Goal: Task Accomplishment & Management: Manage account settings

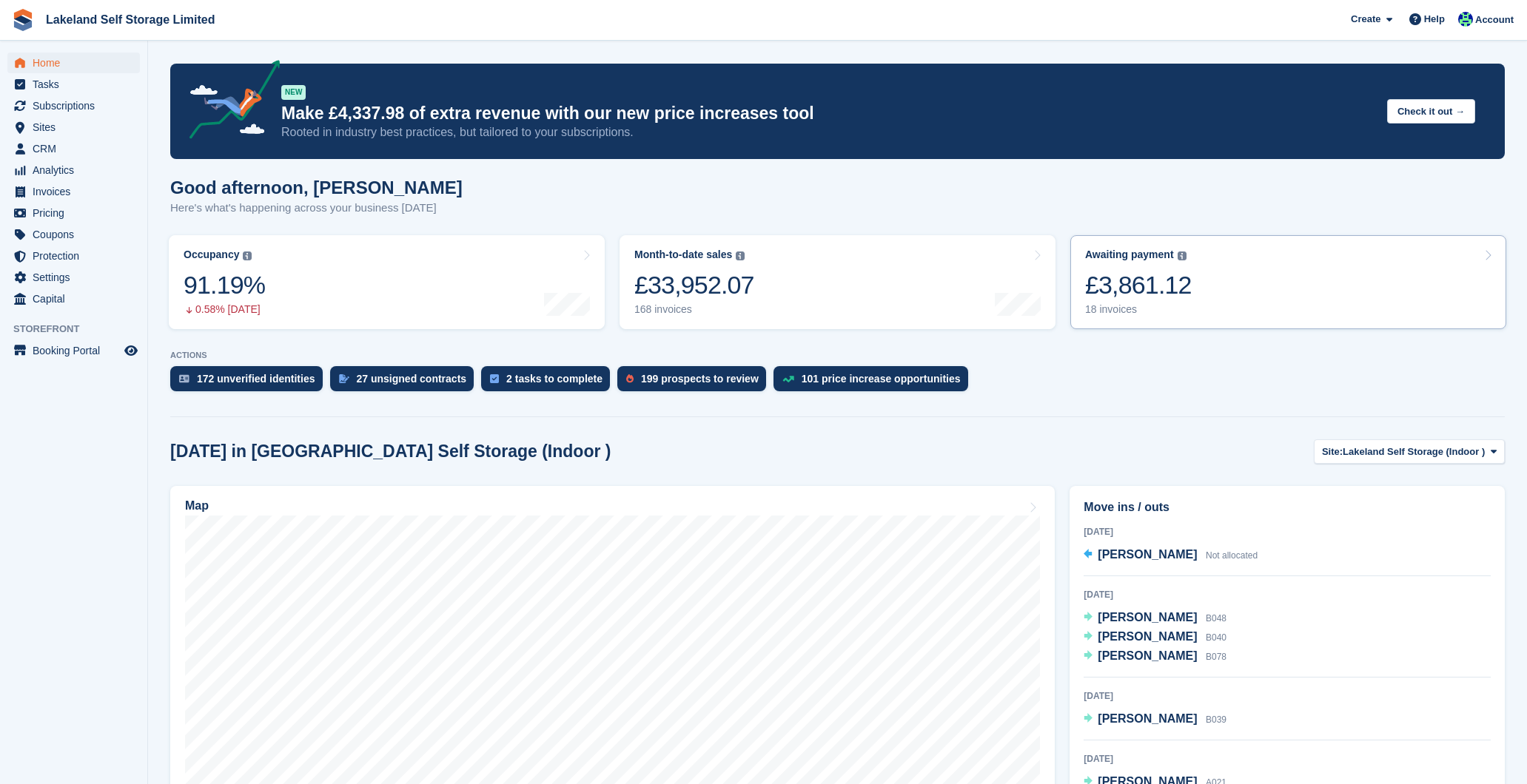
click at [1117, 304] on div "18 invoices" at bounding box center [1139, 309] width 107 height 13
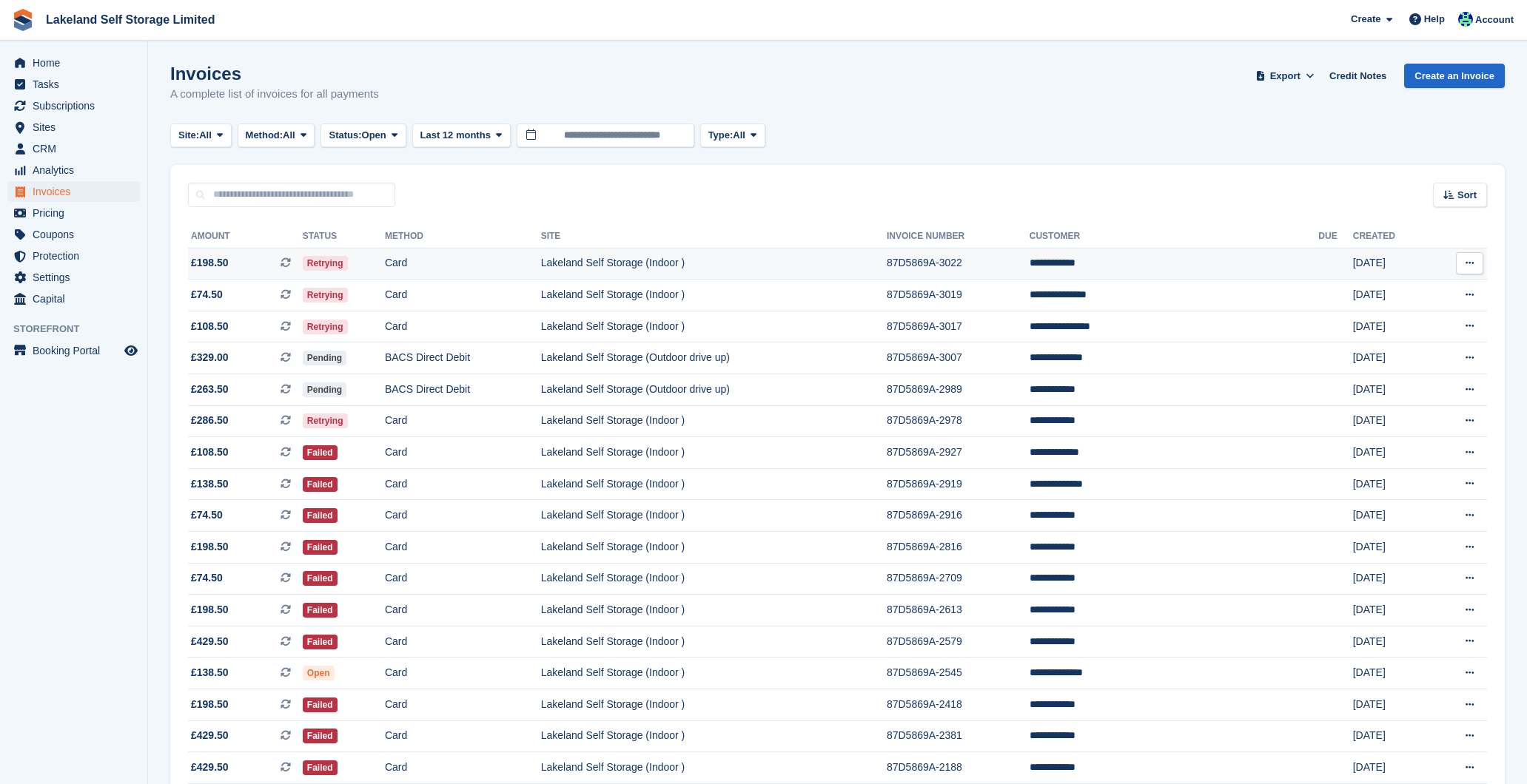
click at [719, 259] on td "Lakeland Self Storage (Indoor )" at bounding box center [714, 264] width 346 height 32
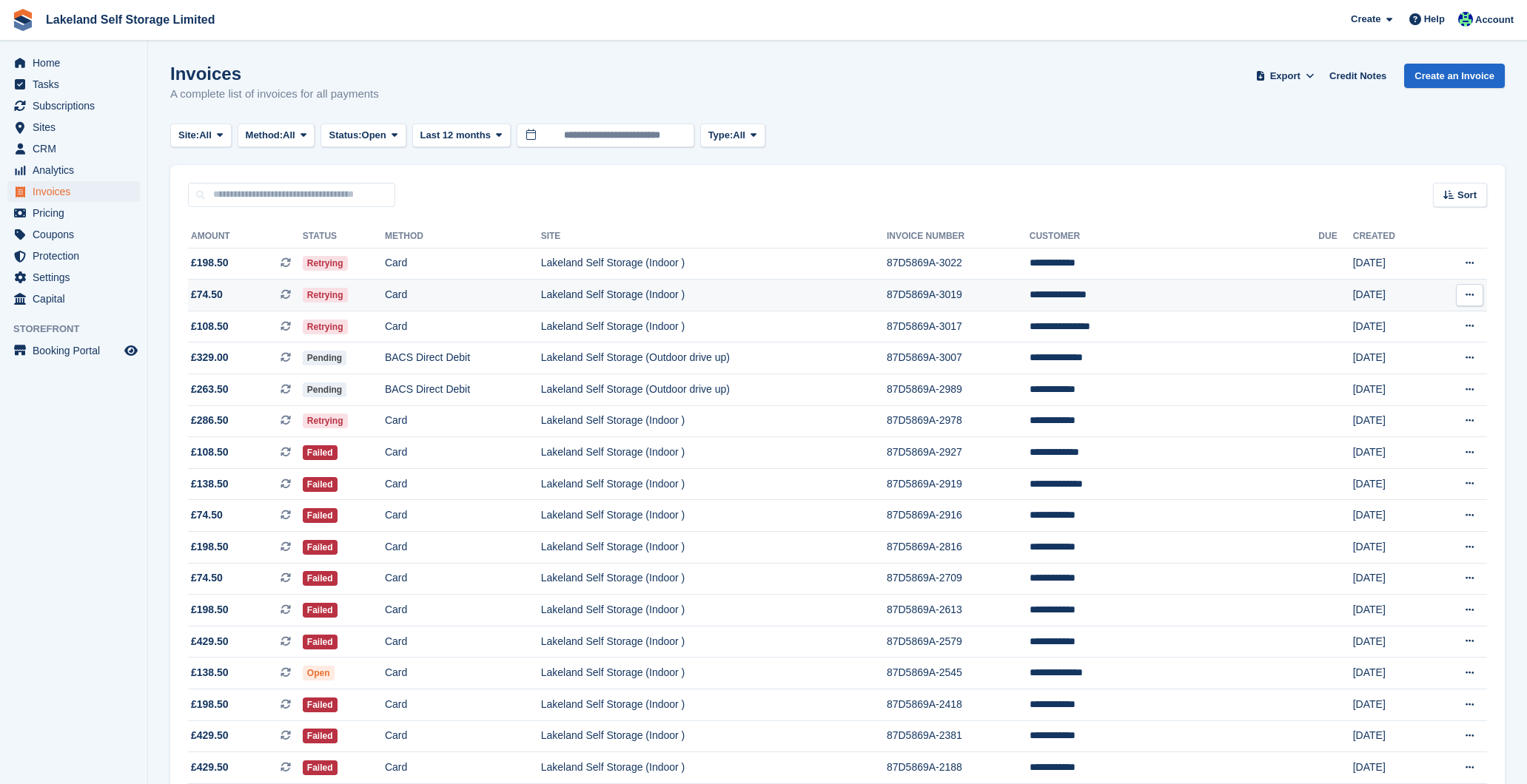
click at [886, 297] on td "Lakeland Self Storage (Indoor )" at bounding box center [714, 295] width 346 height 32
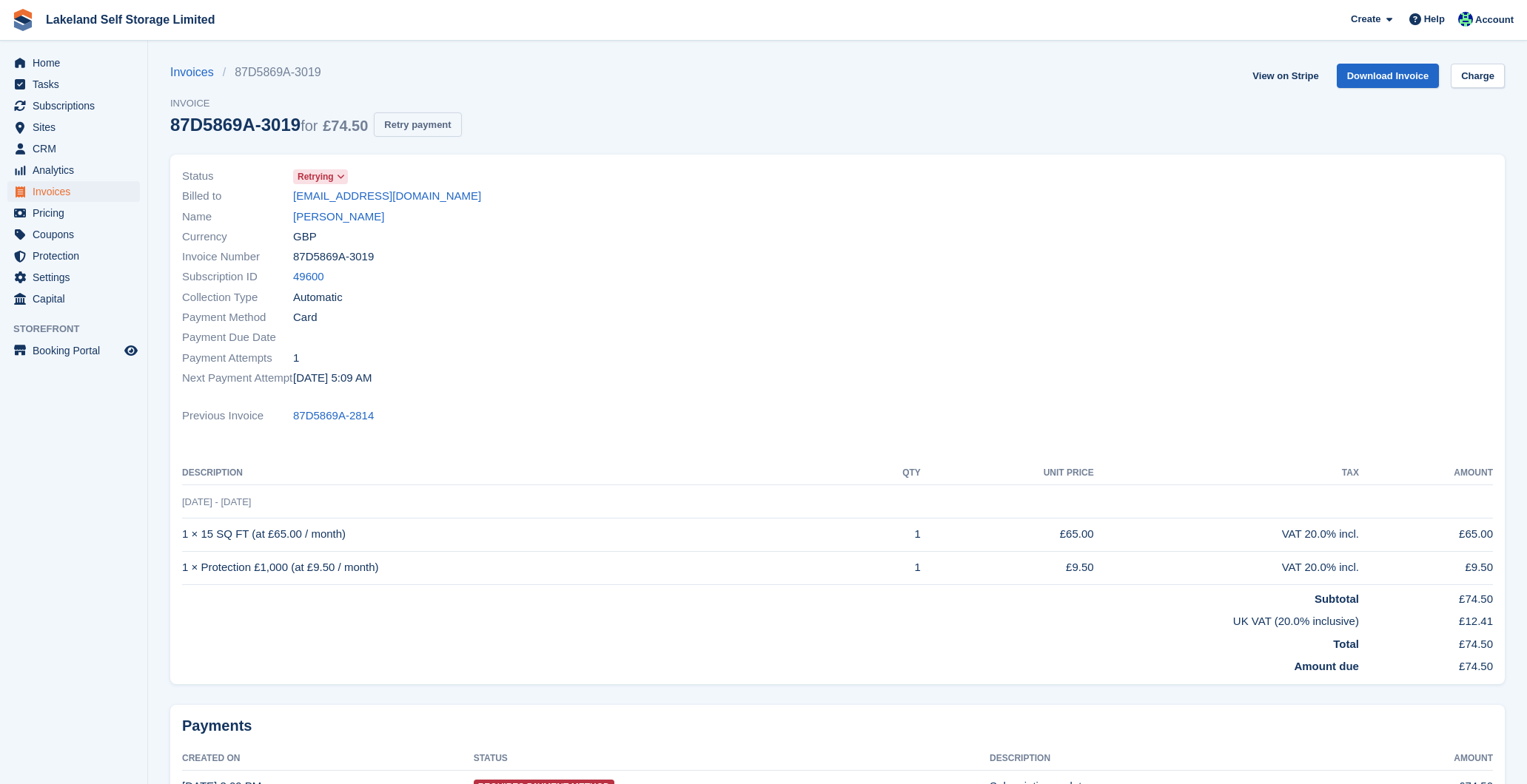
click at [439, 122] on button "Retry payment" at bounding box center [417, 125] width 88 height 24
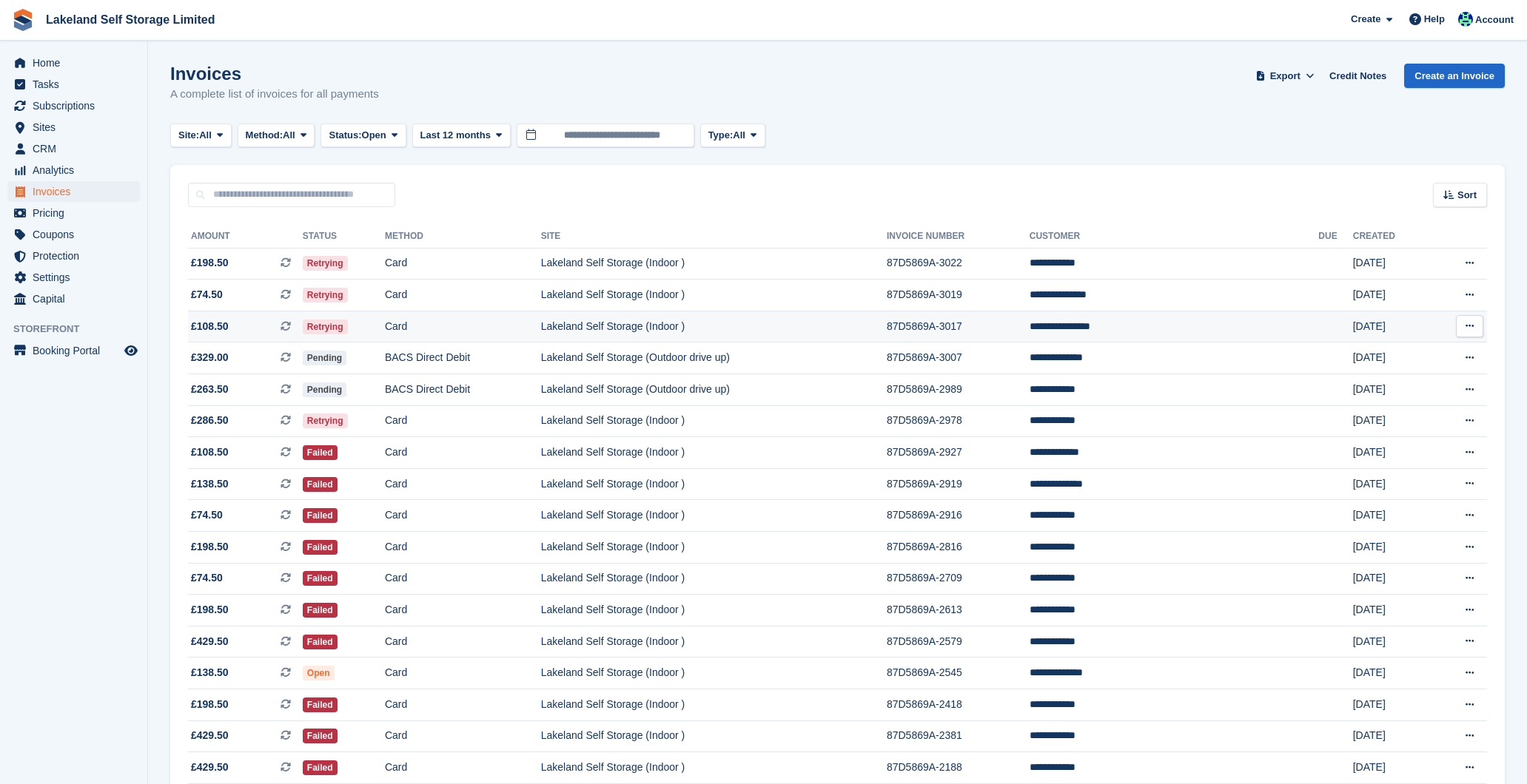
click at [995, 326] on td "87D5869A-3017" at bounding box center [958, 327] width 143 height 32
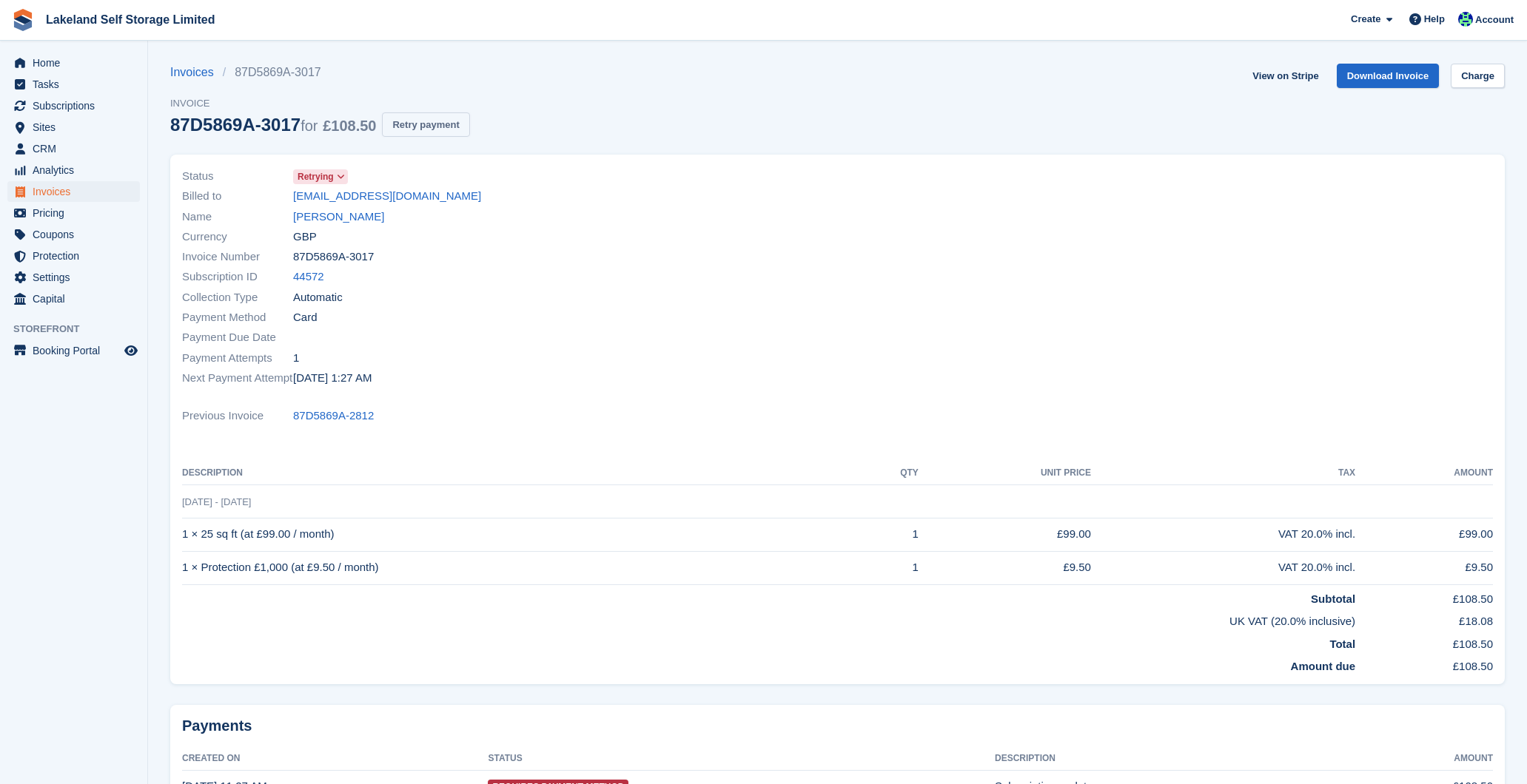
click at [458, 117] on button "Retry payment" at bounding box center [425, 125] width 88 height 24
click at [356, 217] on link "[PERSON_NAME]" at bounding box center [339, 217] width 91 height 17
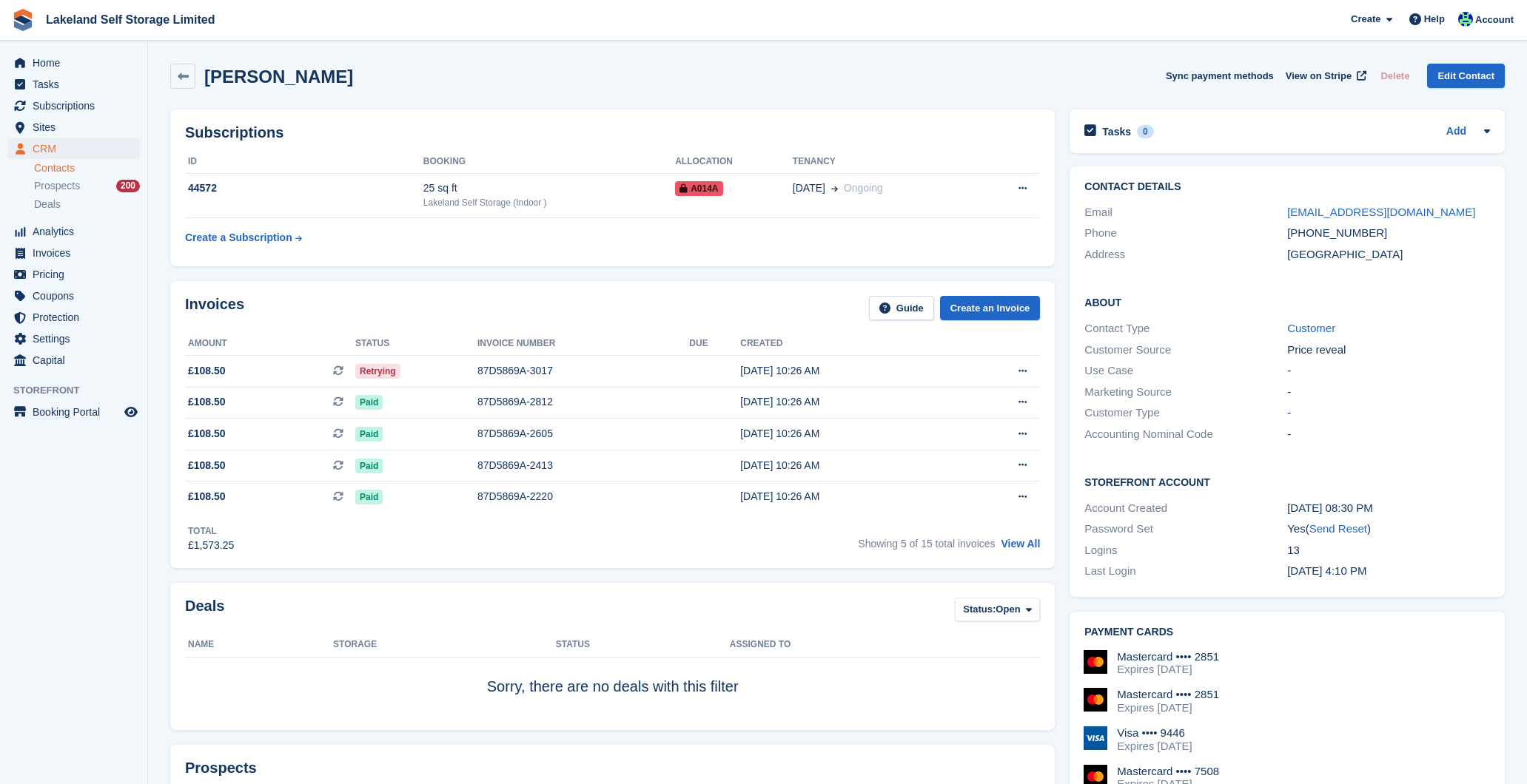
click at [1185, 254] on div "Address" at bounding box center [1186, 255] width 203 height 17
click at [1142, 186] on h2 "Contact Details" at bounding box center [1287, 187] width 406 height 12
click at [1375, 210] on link "alexischatelain38@gmail.com" at bounding box center [1381, 212] width 188 height 13
click at [1022, 542] on link "View All" at bounding box center [1021, 543] width 40 height 12
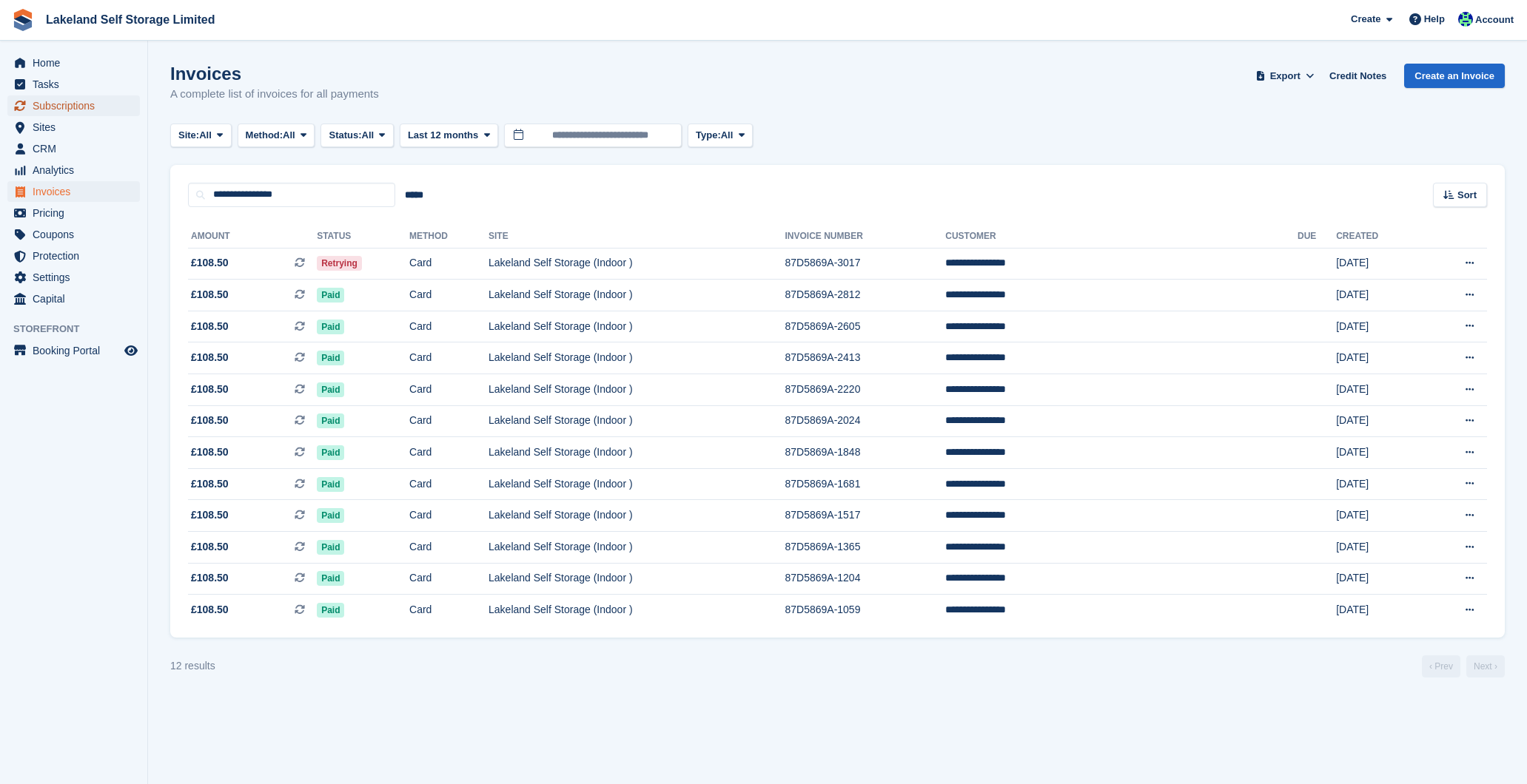
click at [104, 107] on span "Subscriptions" at bounding box center [77, 105] width 89 height 21
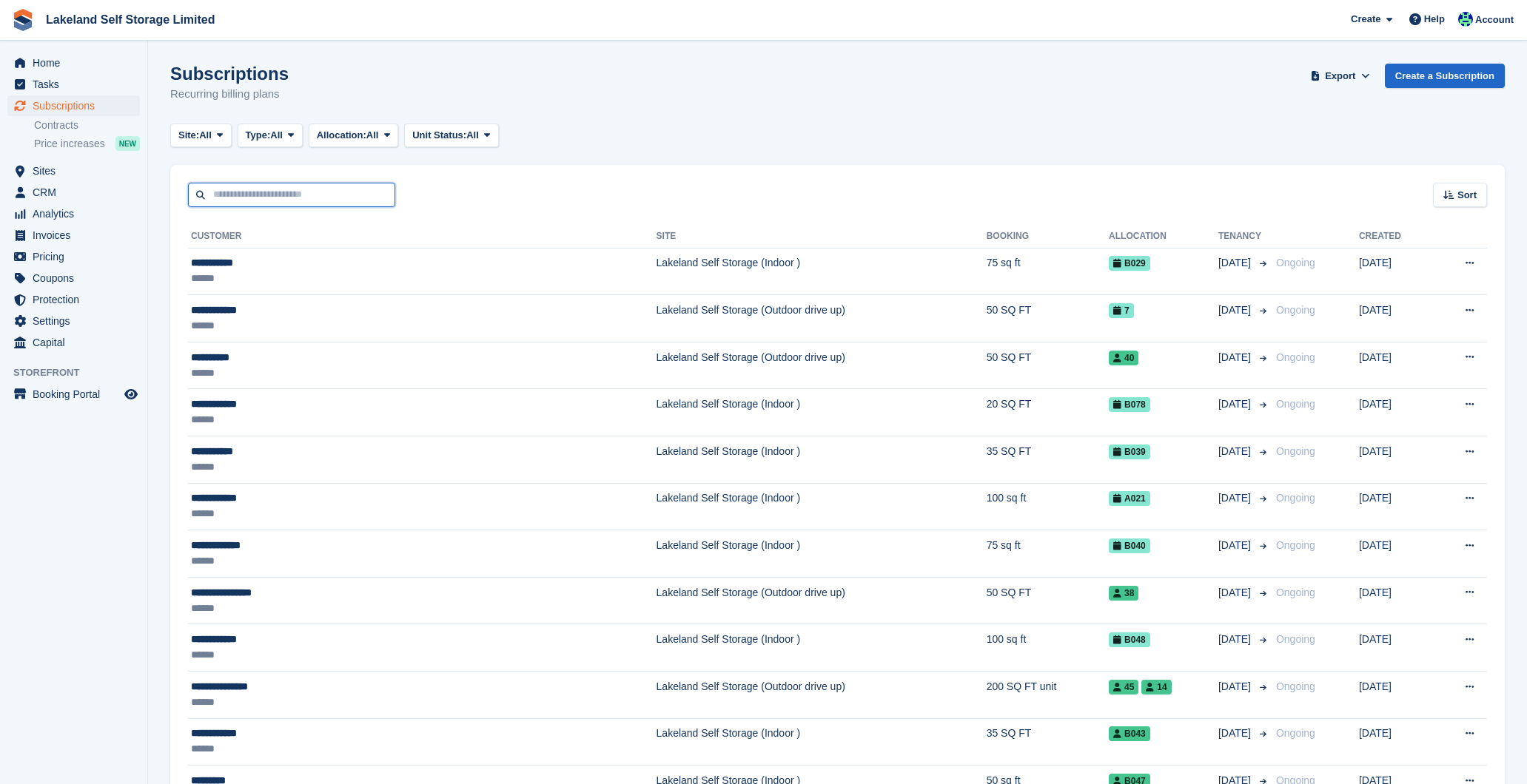
click at [262, 197] on input "text" at bounding box center [292, 195] width 207 height 24
type input "****"
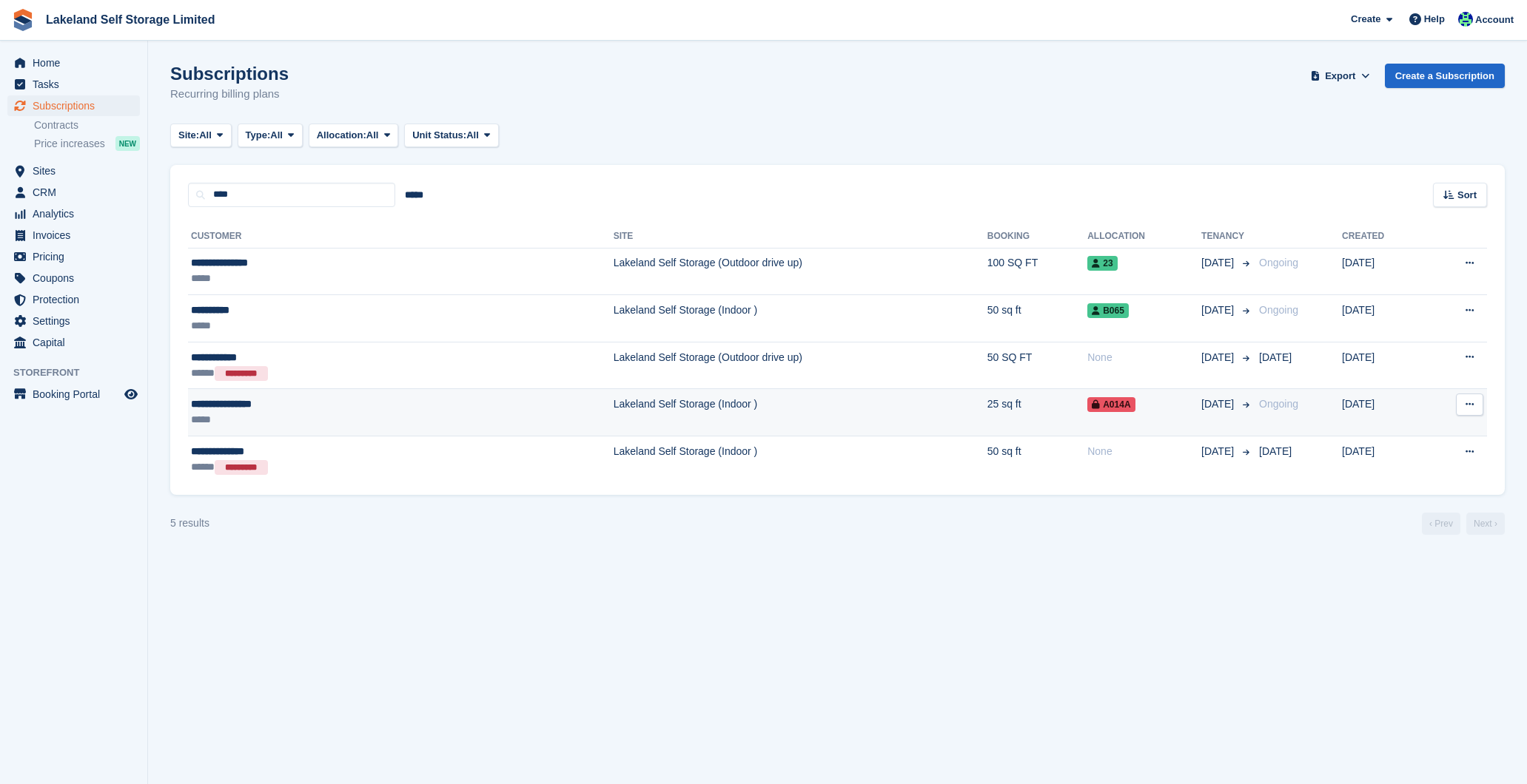
click at [614, 403] on td "Lakeland Self Storage (Indoor )" at bounding box center [800, 413] width 374 height 47
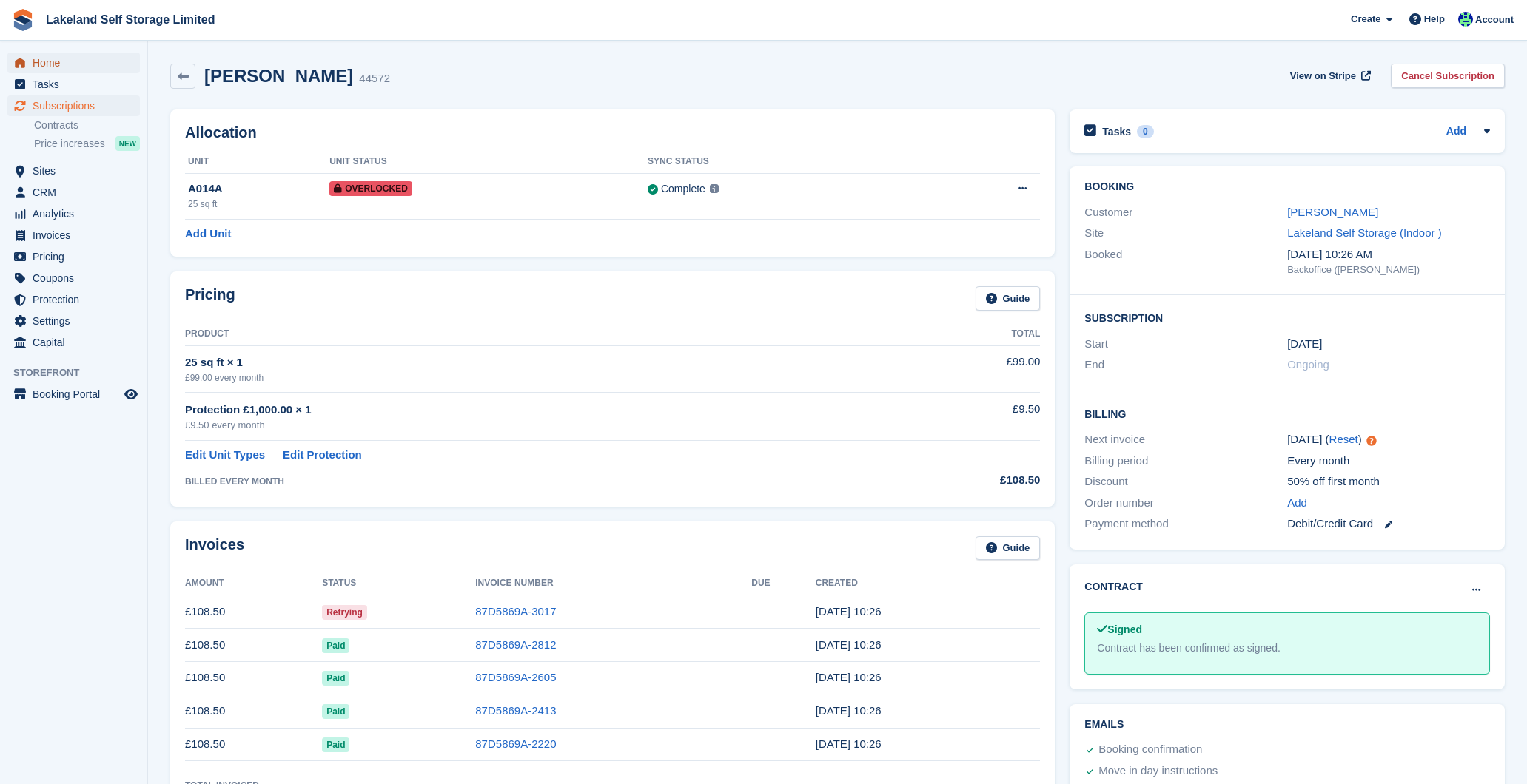
click at [90, 60] on span "Home" at bounding box center [77, 62] width 89 height 21
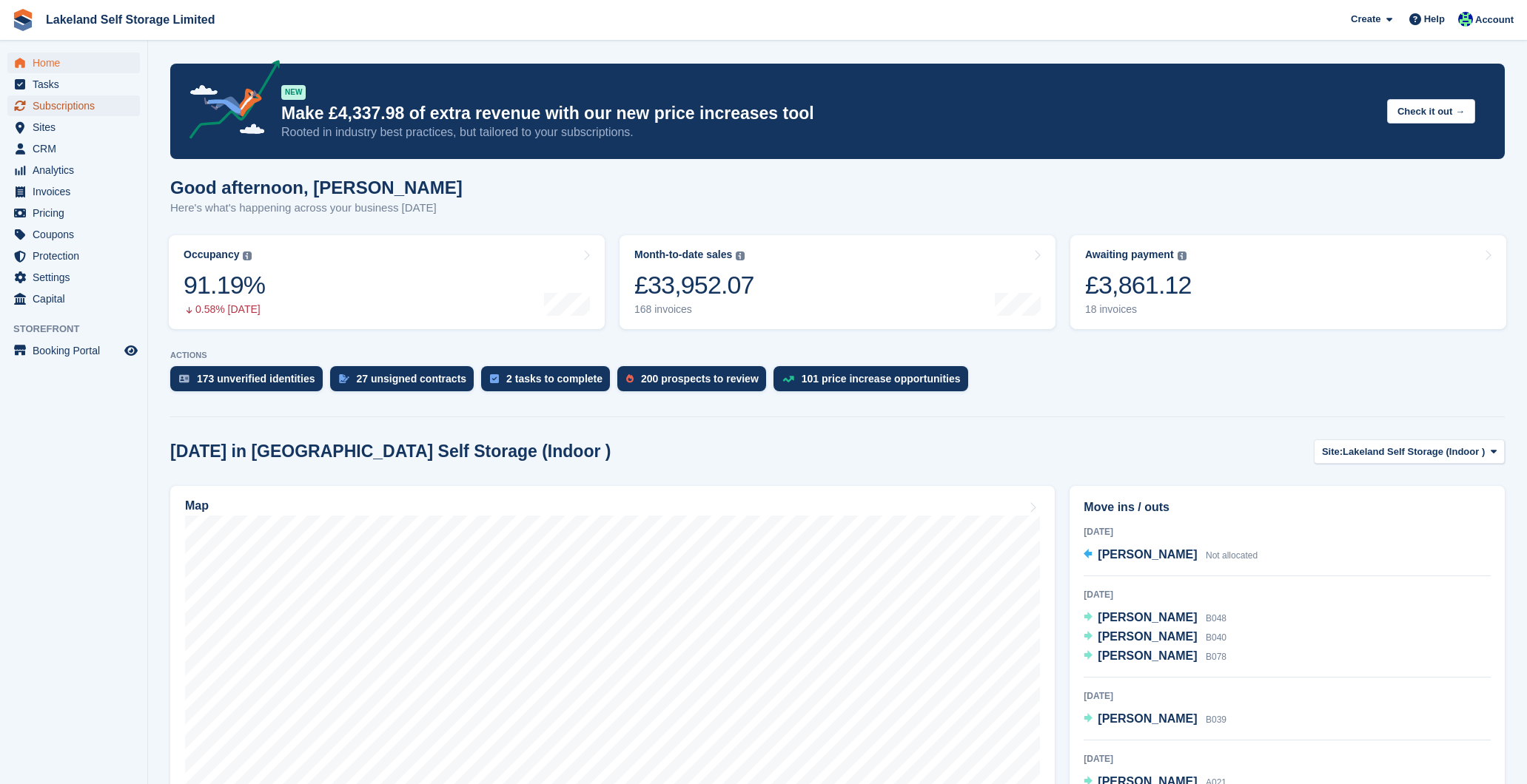
click at [94, 101] on span "Subscriptions" at bounding box center [77, 105] width 89 height 21
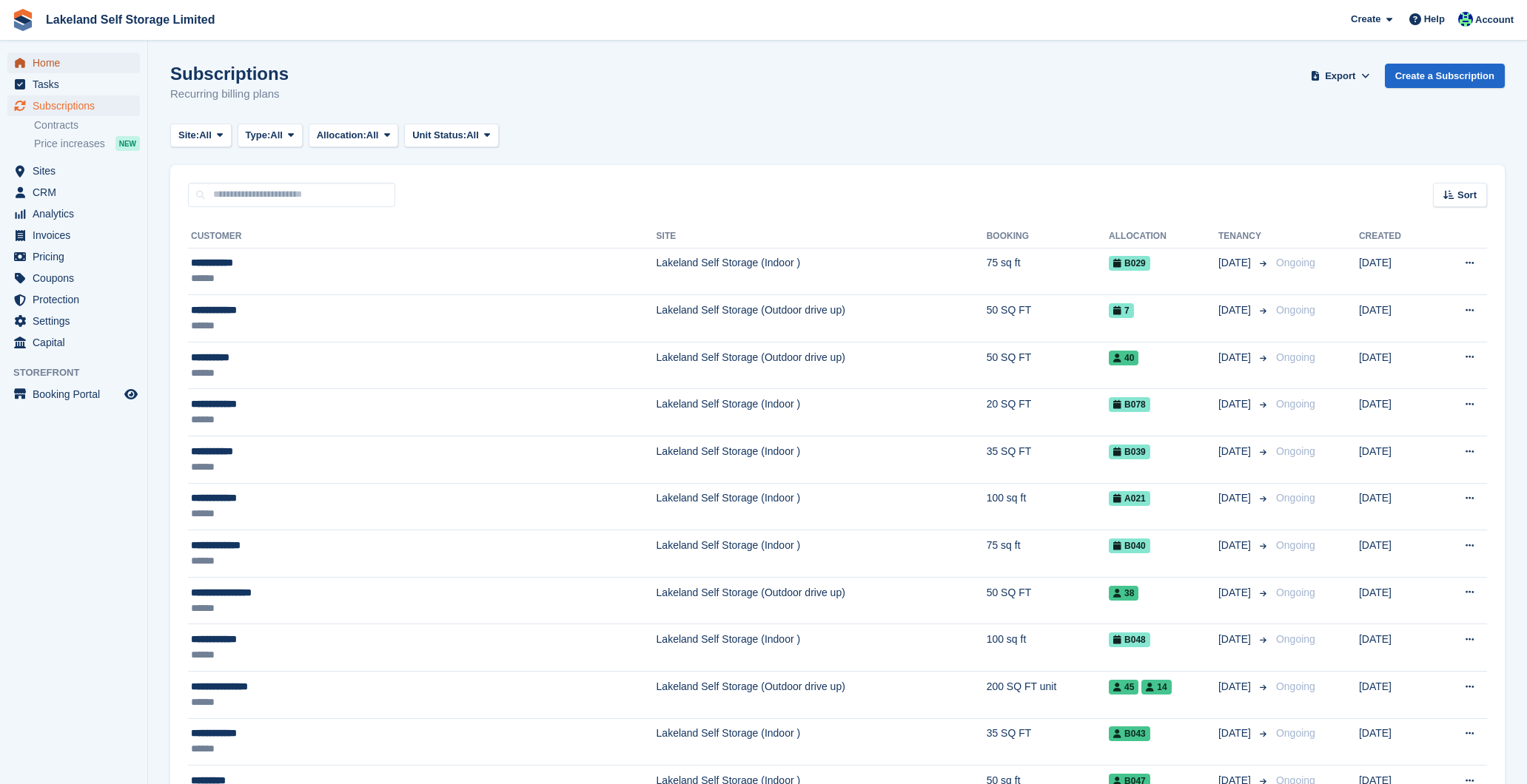
click at [65, 59] on span "Home" at bounding box center [77, 62] width 89 height 21
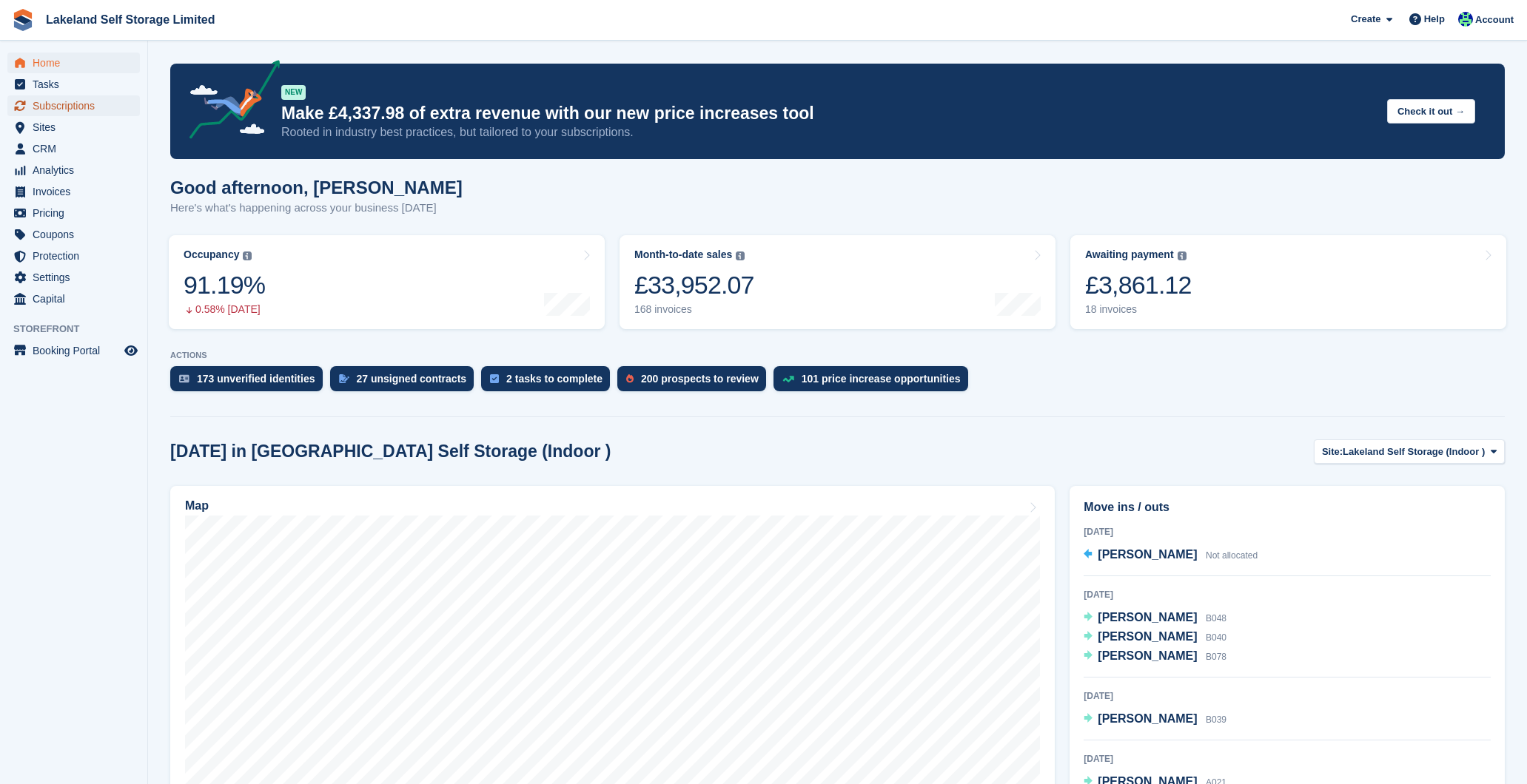
click at [93, 102] on span "Subscriptions" at bounding box center [77, 105] width 89 height 21
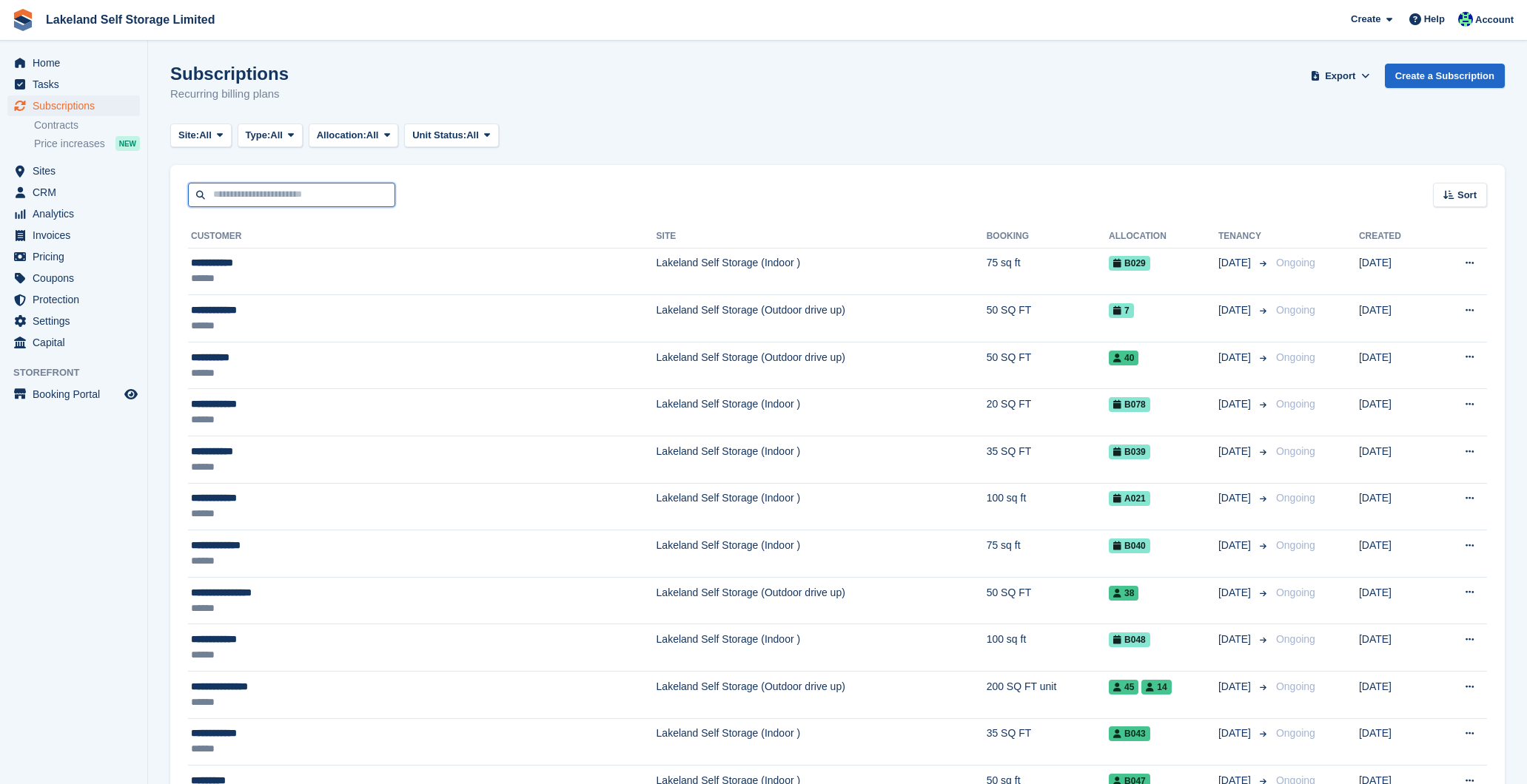
click at [339, 196] on input "text" at bounding box center [292, 195] width 207 height 24
type input "****"
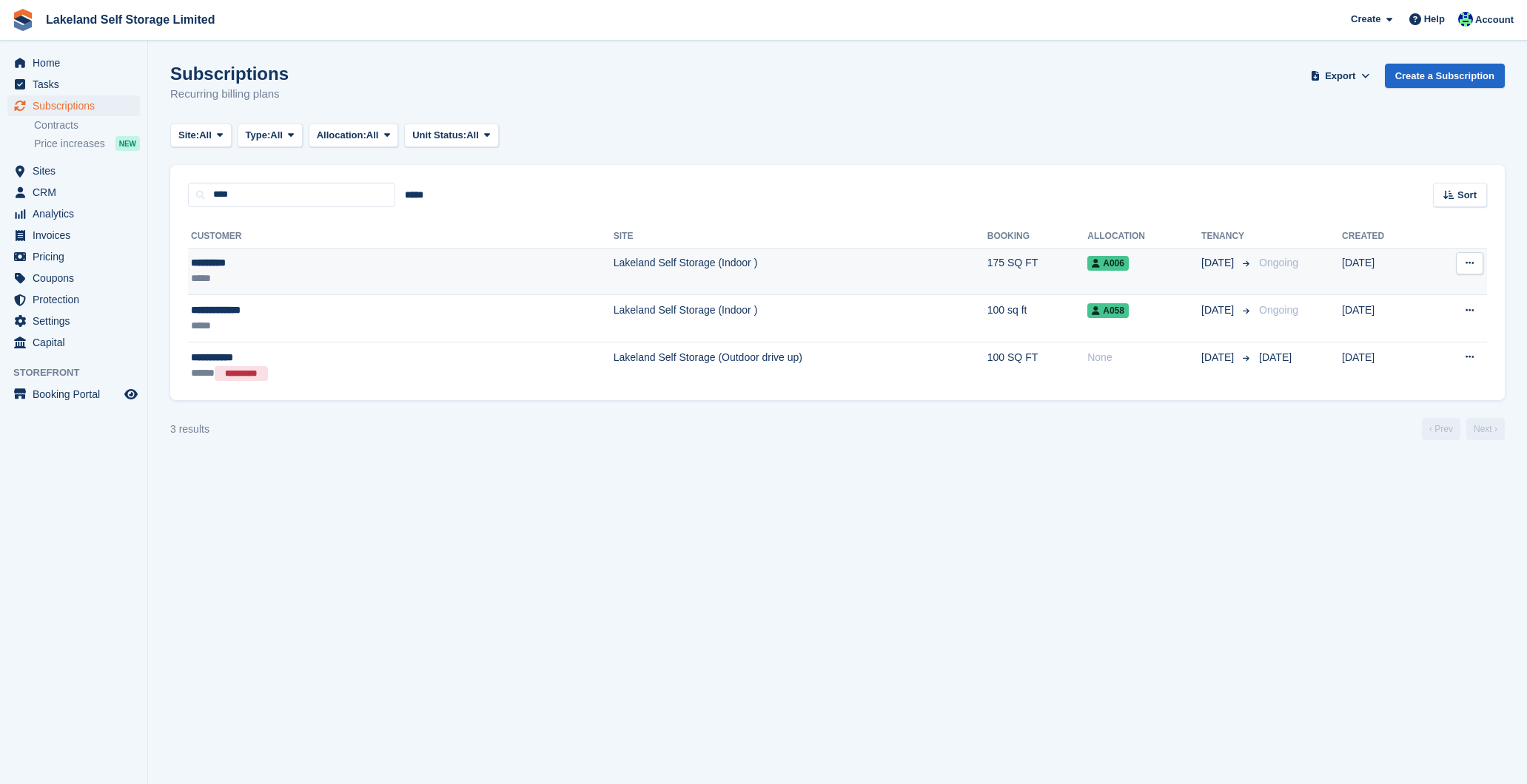
click at [614, 273] on td "Lakeland Self Storage (Indoor )" at bounding box center [800, 272] width 374 height 47
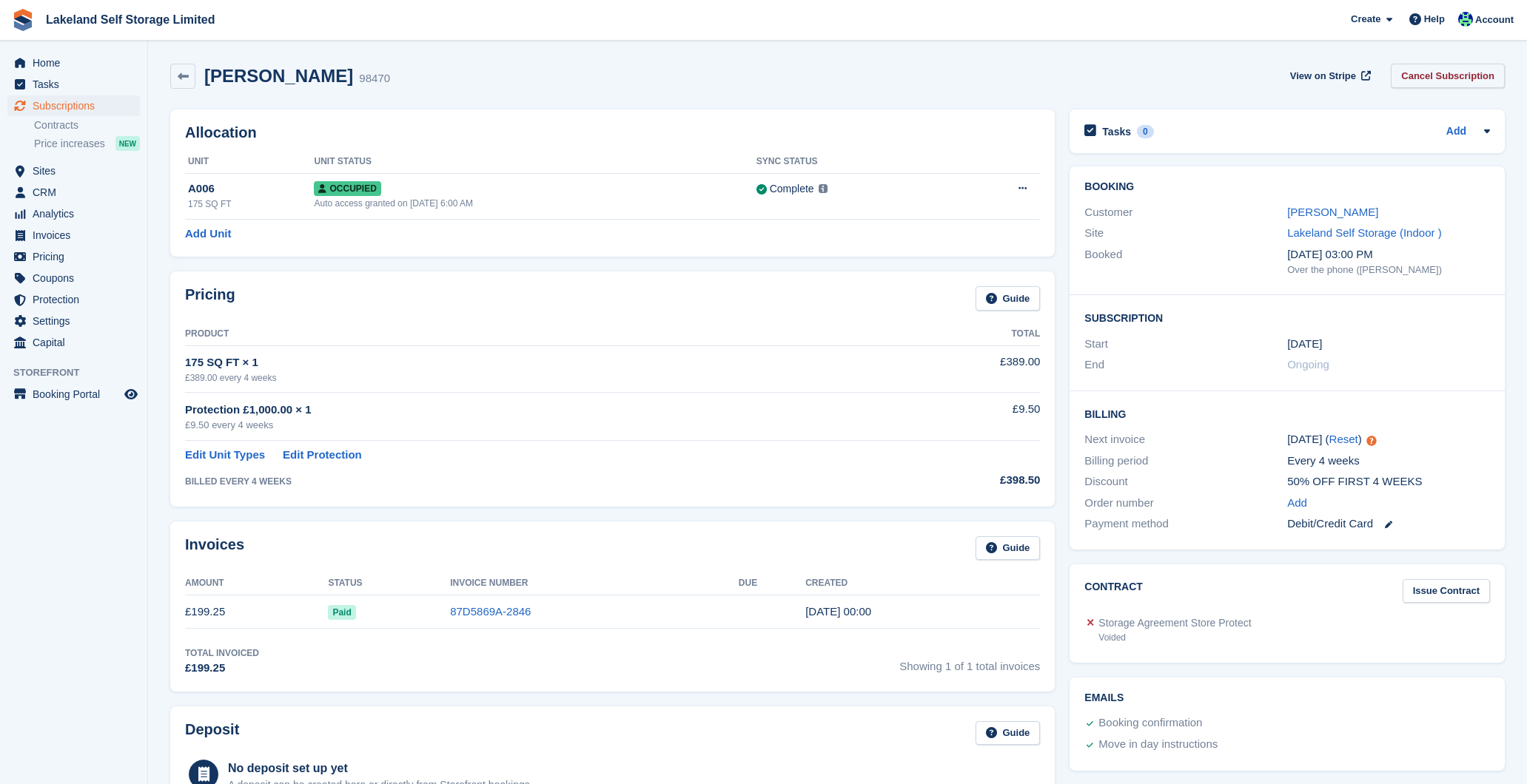
click at [1454, 72] on link "Cancel Subscription" at bounding box center [1448, 76] width 114 height 24
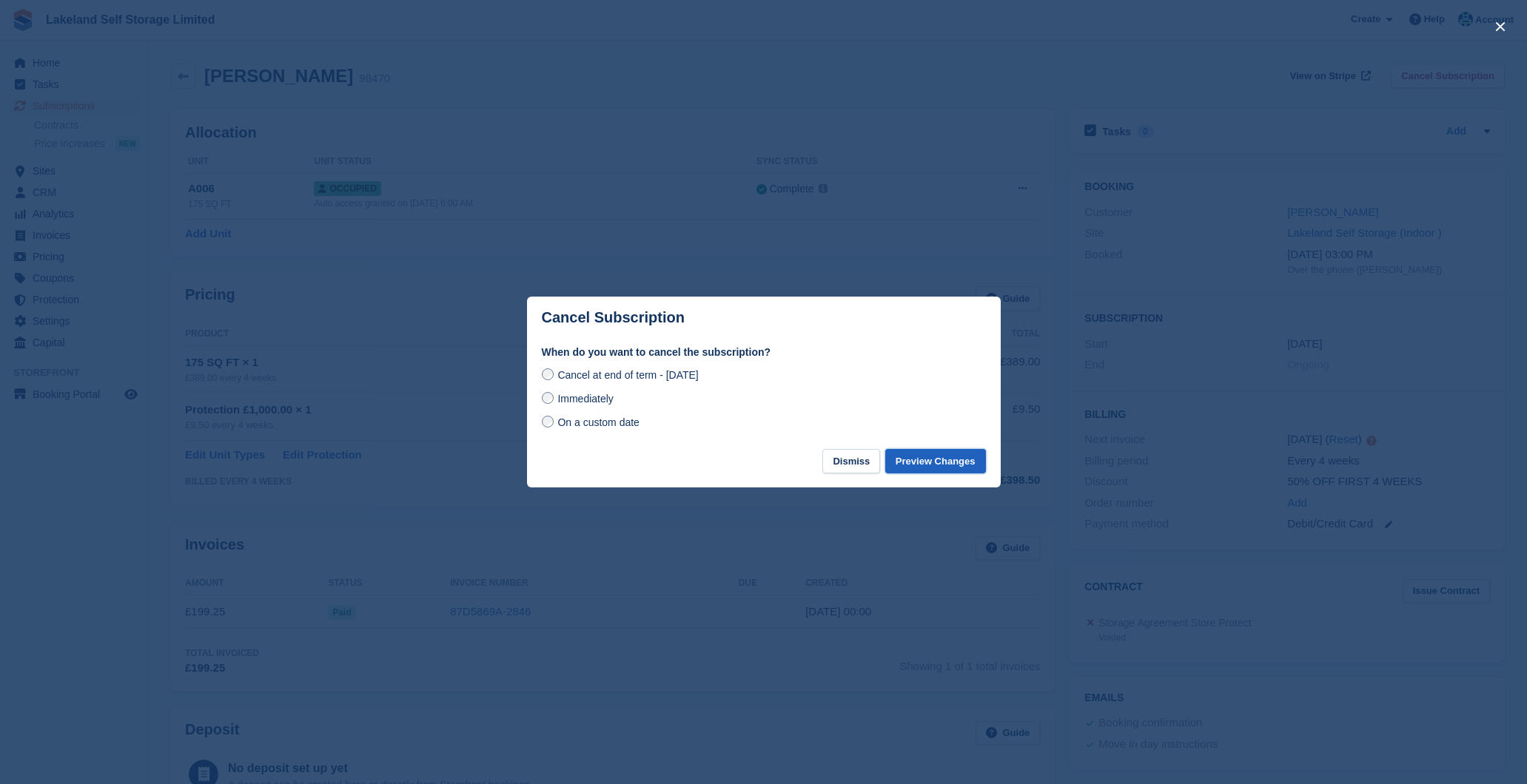
click at [925, 461] on button "Preview Changes" at bounding box center [935, 461] width 101 height 24
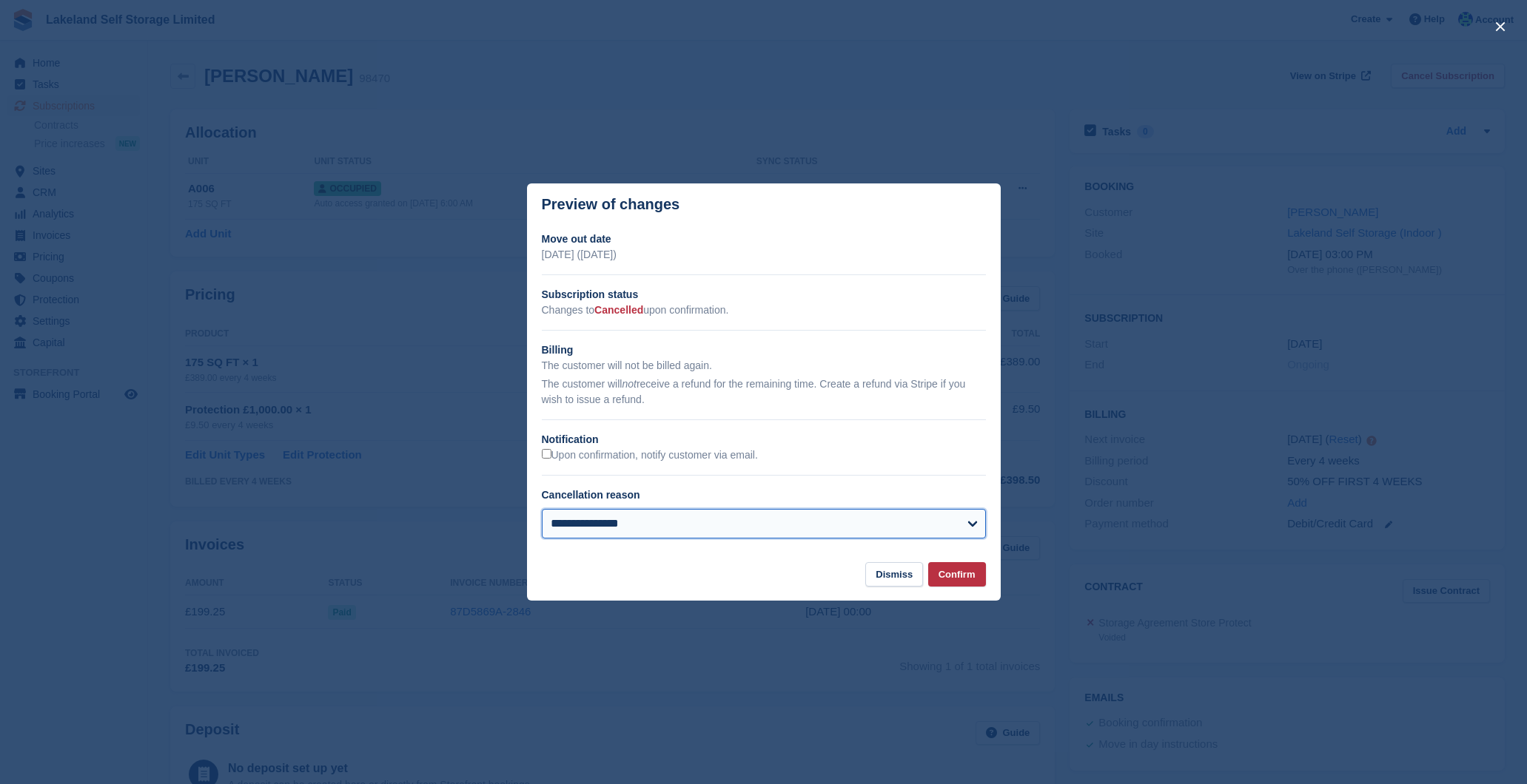
click at [908, 524] on select "**********" at bounding box center [763, 524] width 444 height 30
select select "**********"
click at [963, 572] on button "Confirm" at bounding box center [957, 575] width 58 height 24
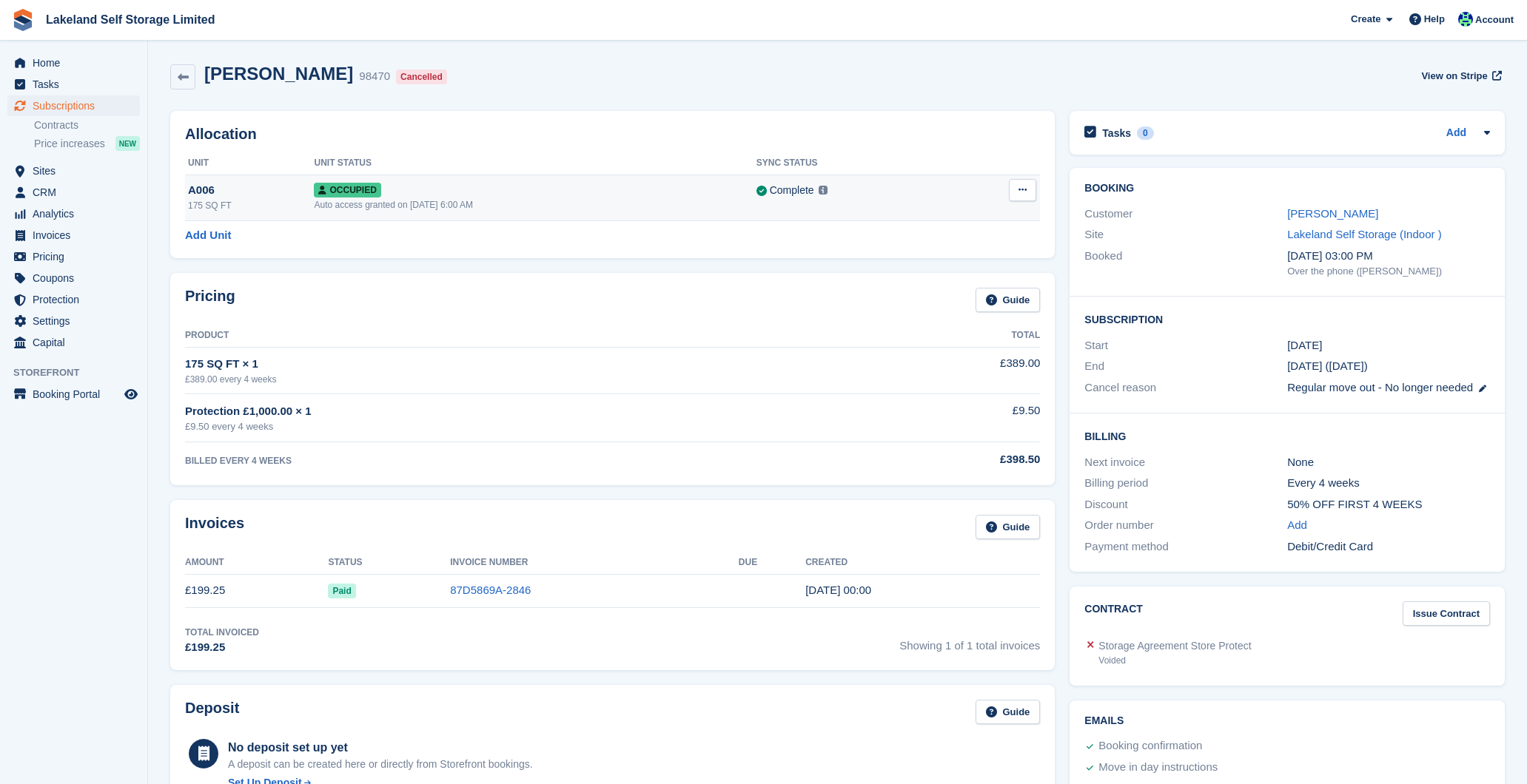
click at [1017, 193] on button at bounding box center [1022, 190] width 27 height 22
click at [958, 269] on p "Deallocate" at bounding box center [965, 269] width 129 height 19
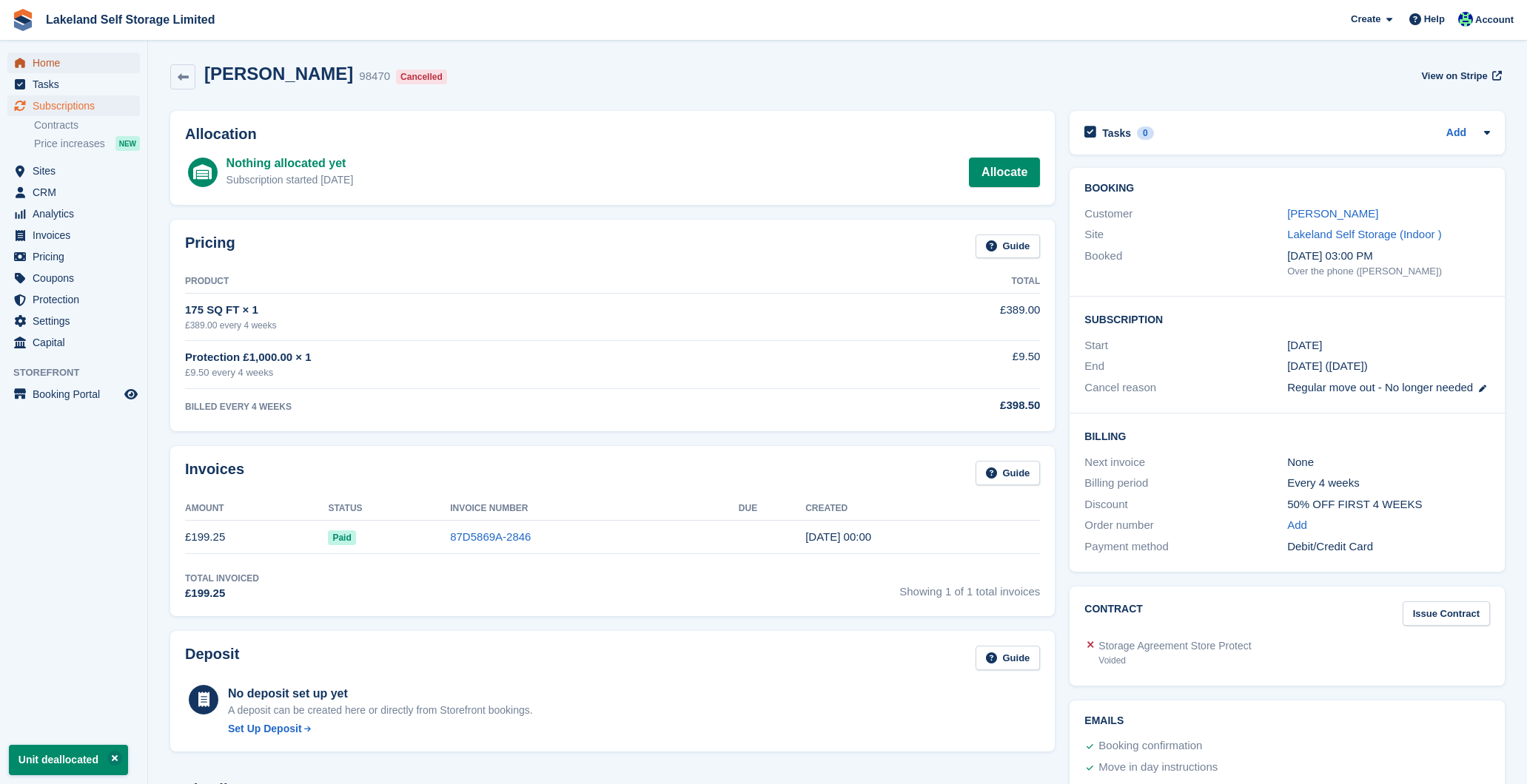
click at [64, 62] on span "Home" at bounding box center [77, 62] width 89 height 21
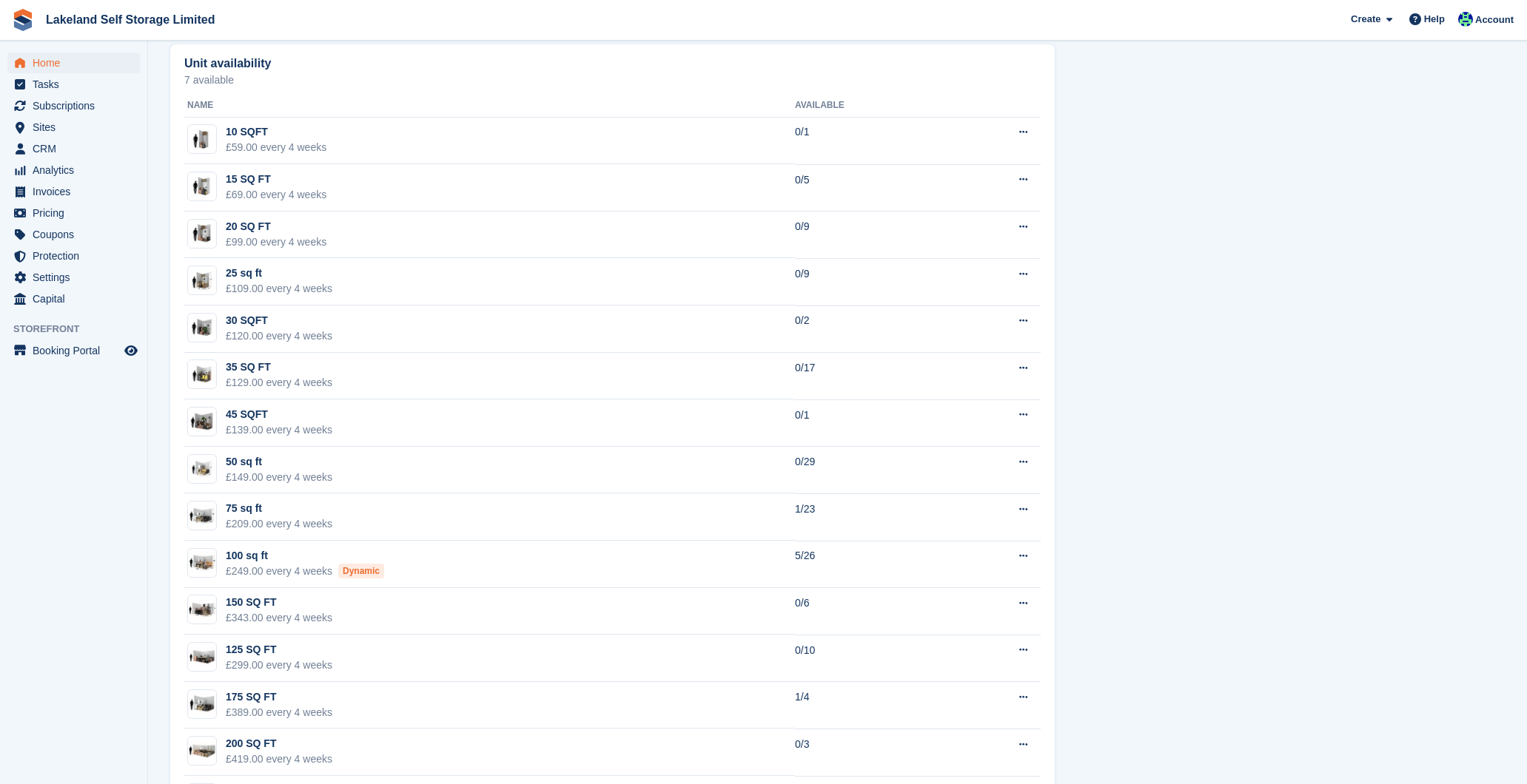
scroll to position [913, 0]
